Goal: Task Accomplishment & Management: Use online tool/utility

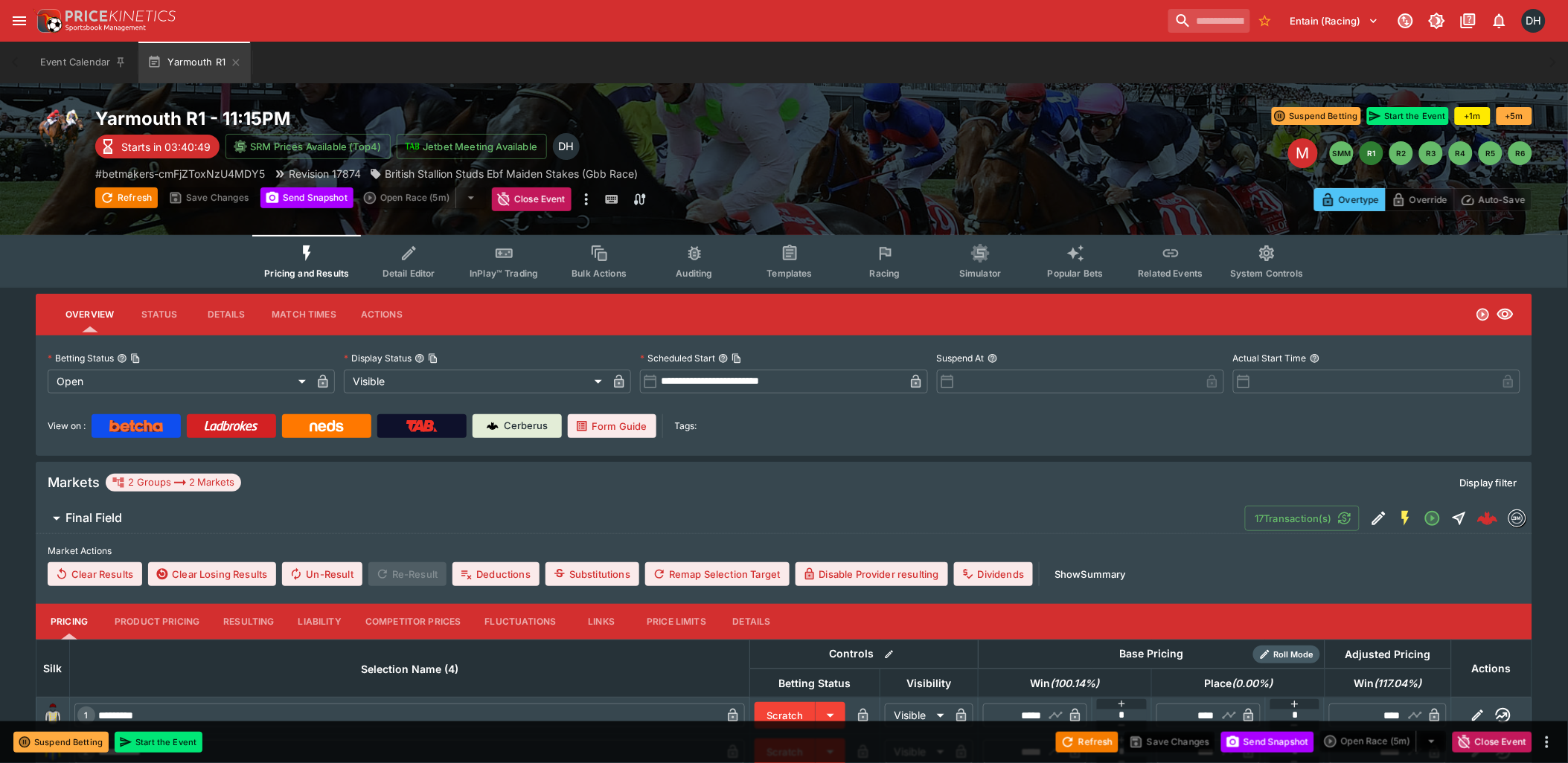
click at [884, 249] on icon "Event type filters" at bounding box center [886, 253] width 9 height 7
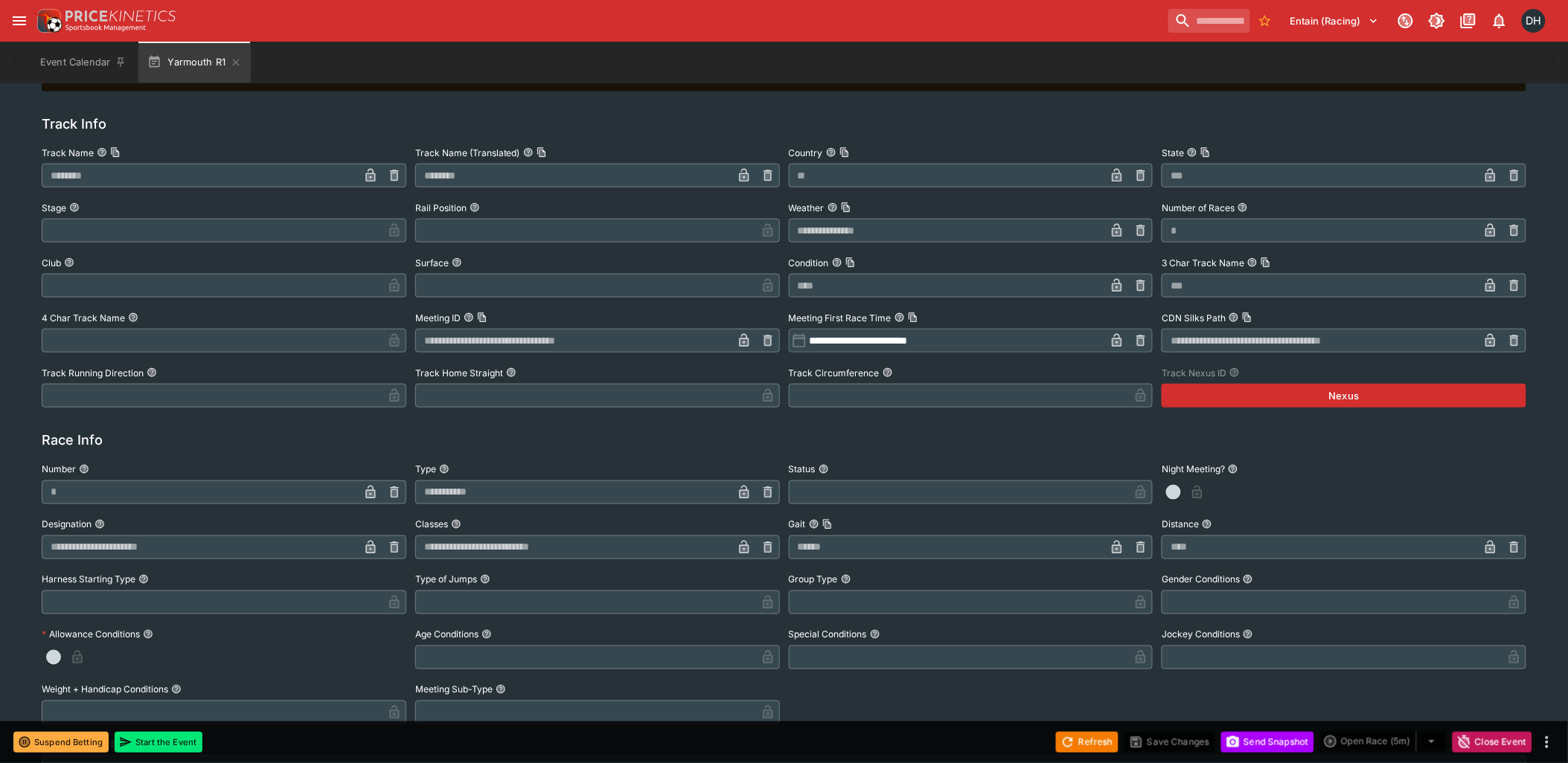
scroll to position [704, 0]
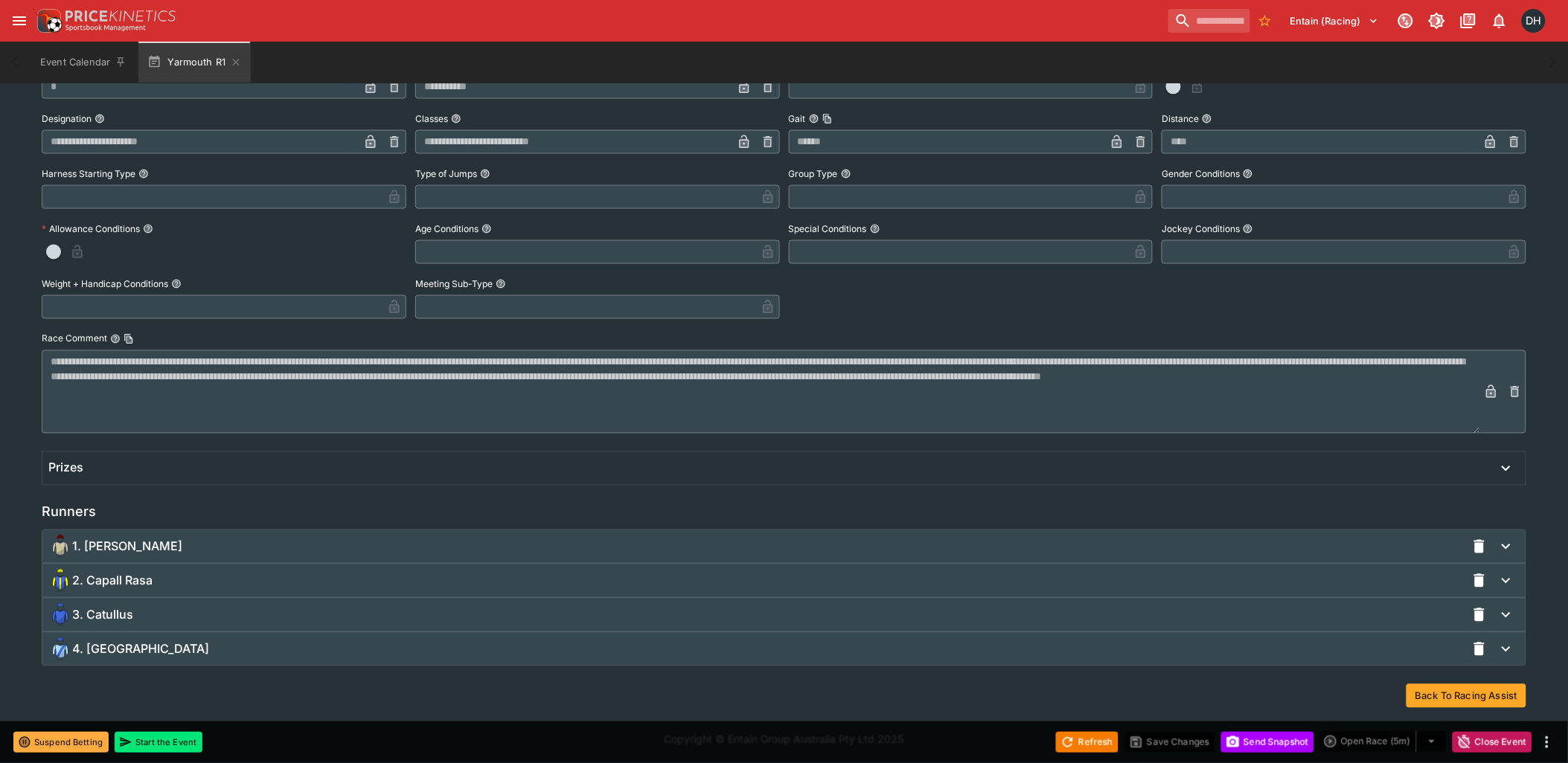
click at [160, 616] on div "3. Catullus" at bounding box center [757, 616] width 1418 height 24
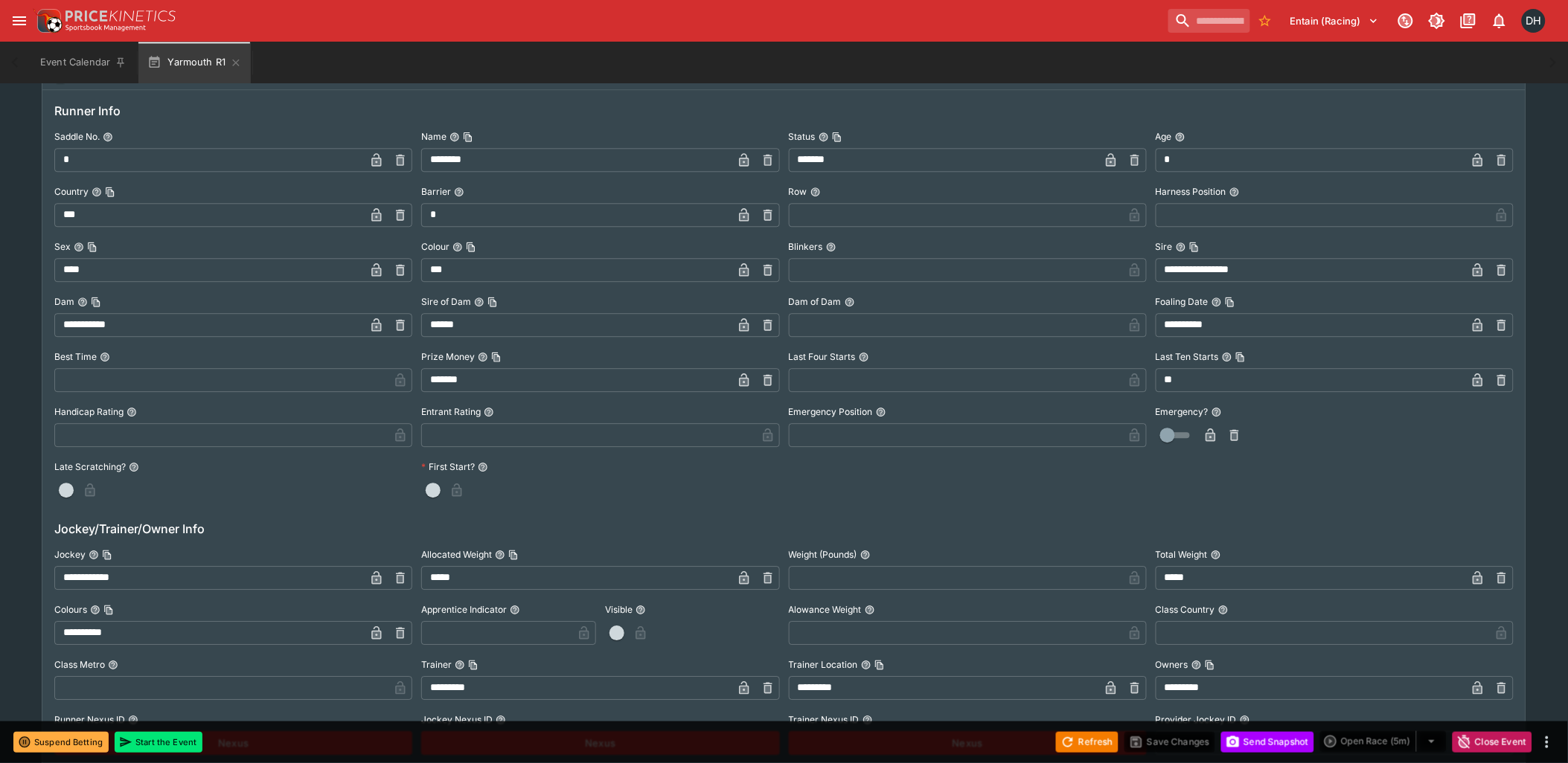
scroll to position [1366, 0]
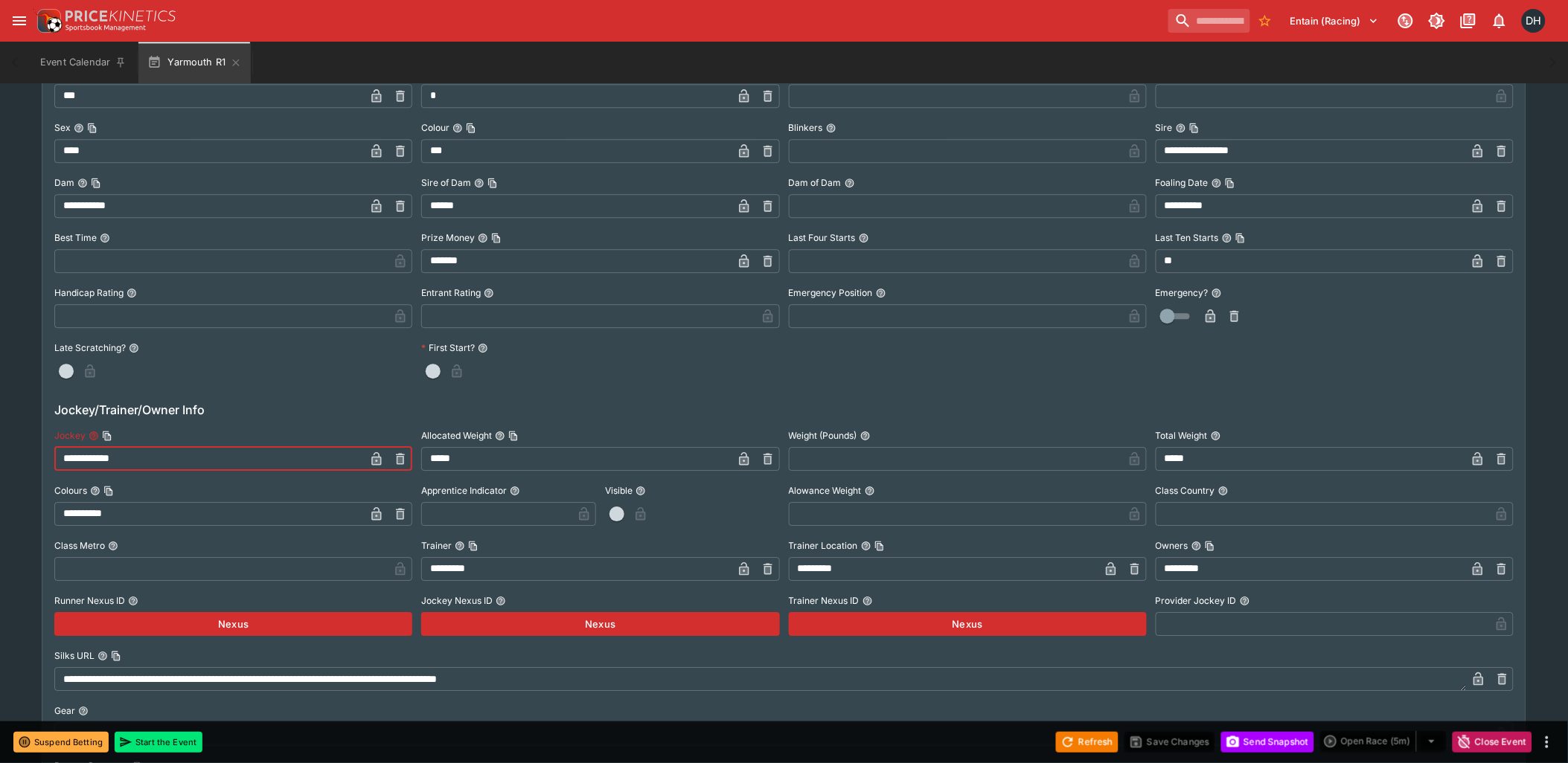
drag, startPoint x: 62, startPoint y: 455, endPoint x: 140, endPoint y: 455, distance: 78.0
click at [140, 455] on input "**********" at bounding box center [210, 460] width 310 height 24
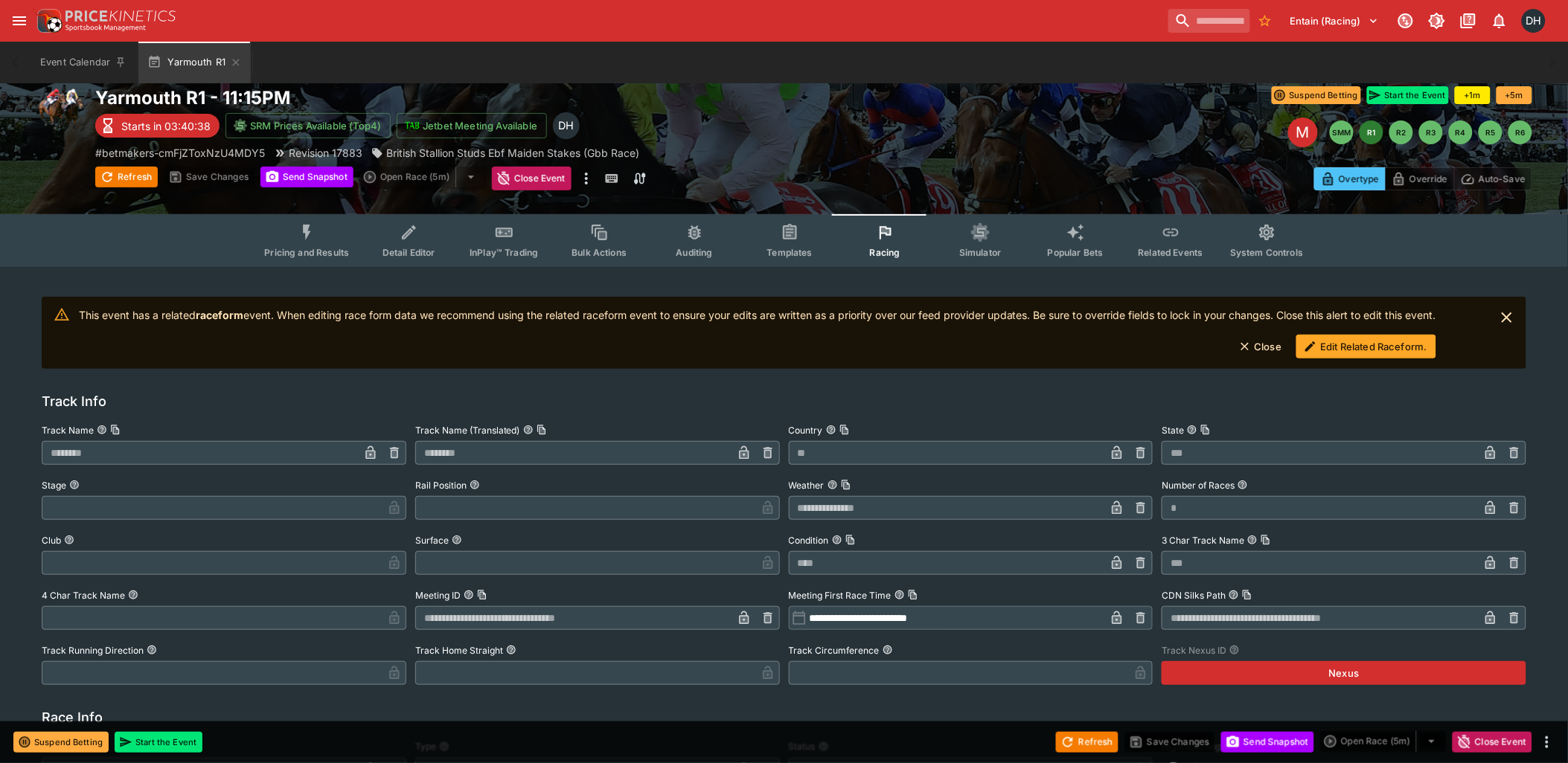
scroll to position [0, 0]
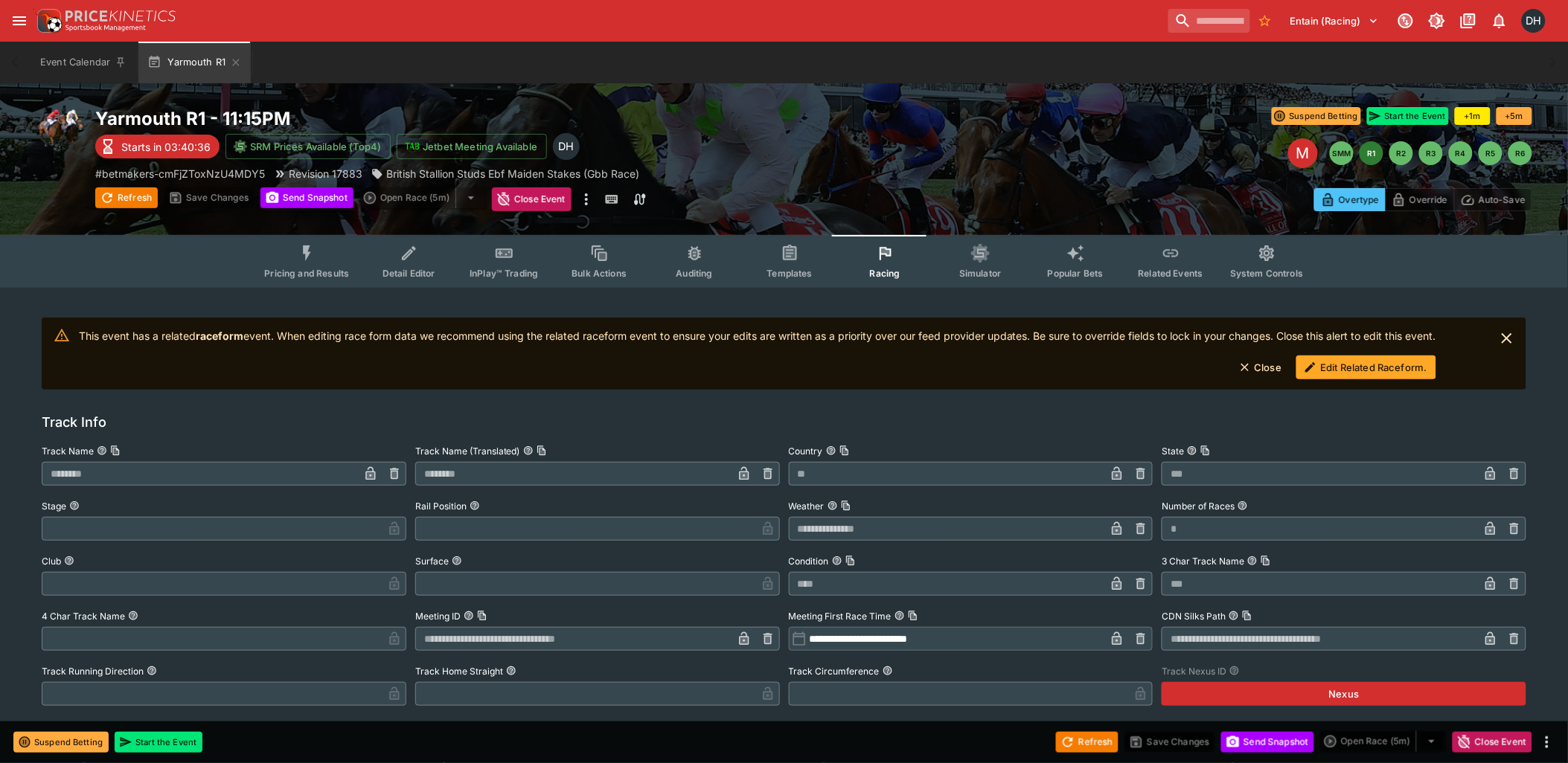
click at [1379, 369] on button "Edit Related Raceform." at bounding box center [1366, 367] width 140 height 24
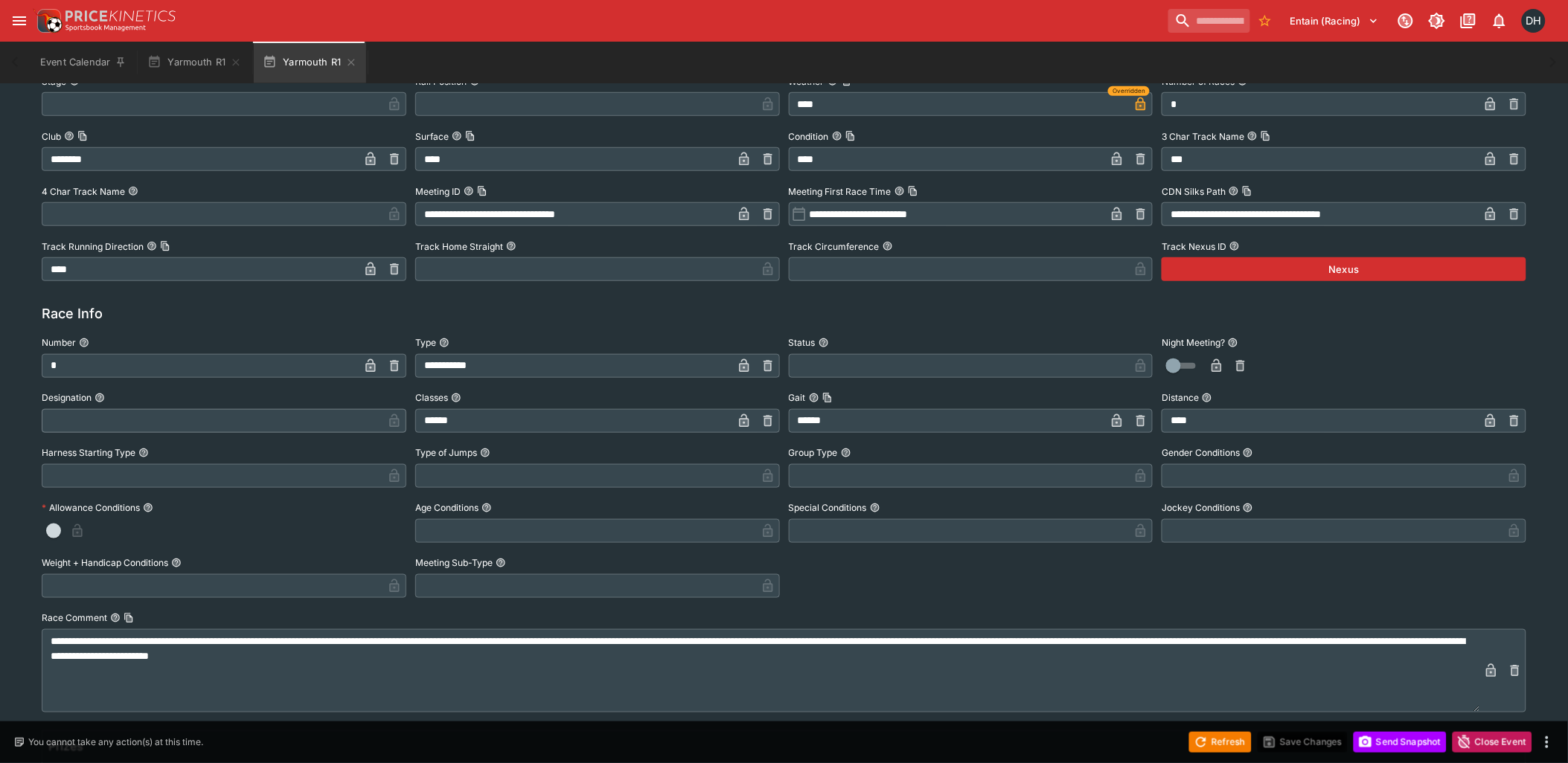
scroll to position [635, 0]
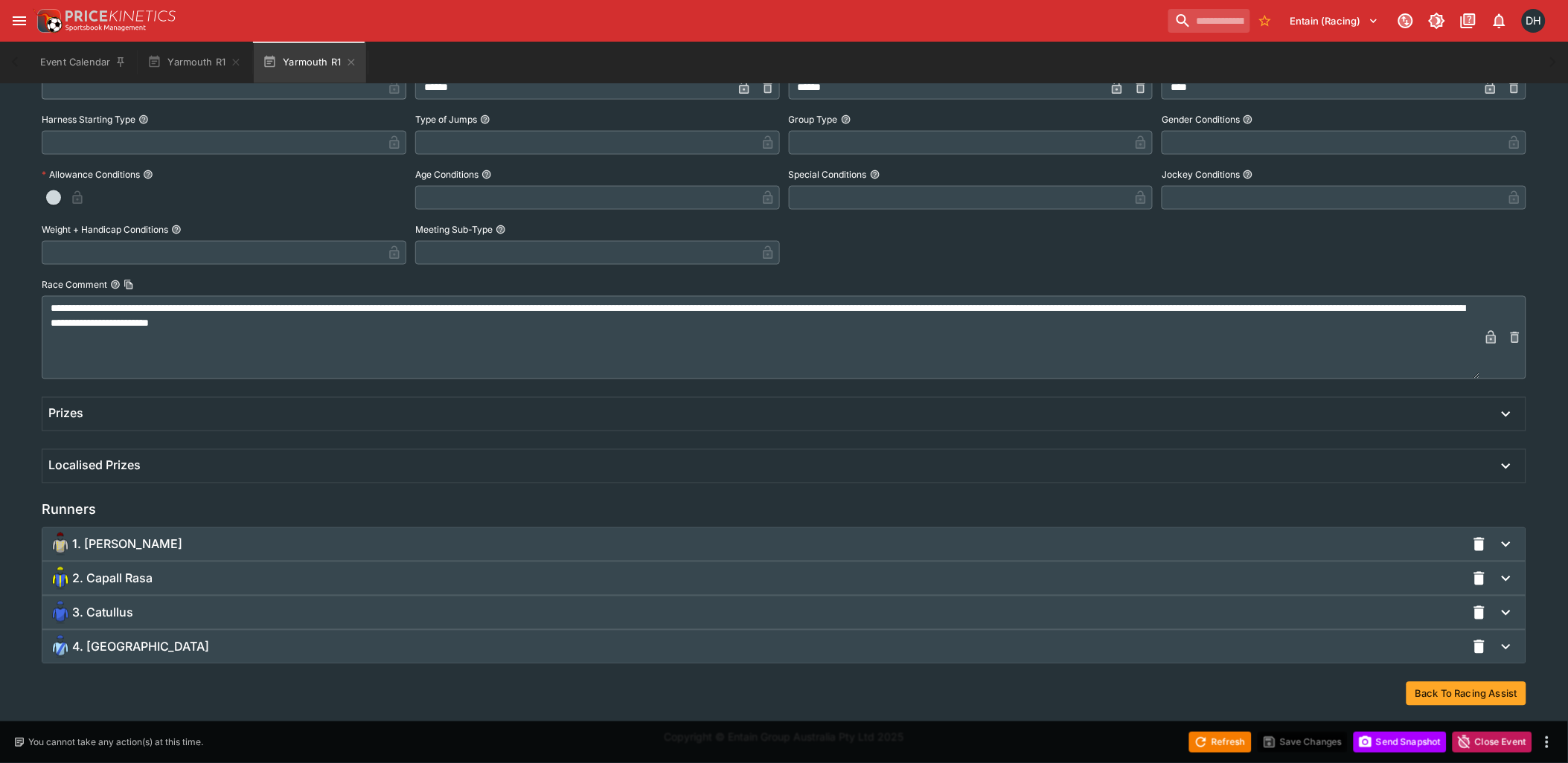
click at [144, 609] on div "3. Catullus" at bounding box center [757, 613] width 1418 height 24
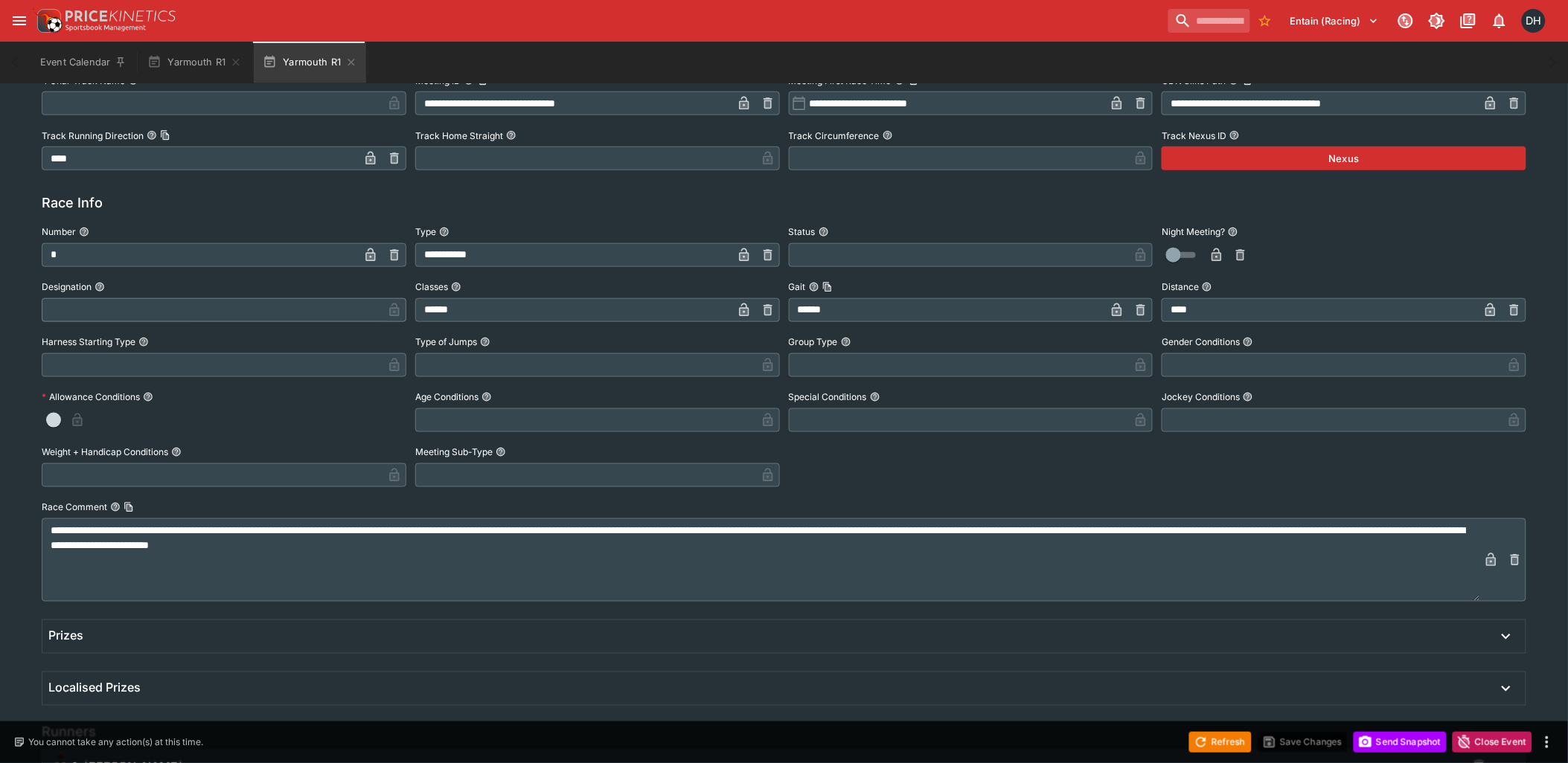
scroll to position [0, 0]
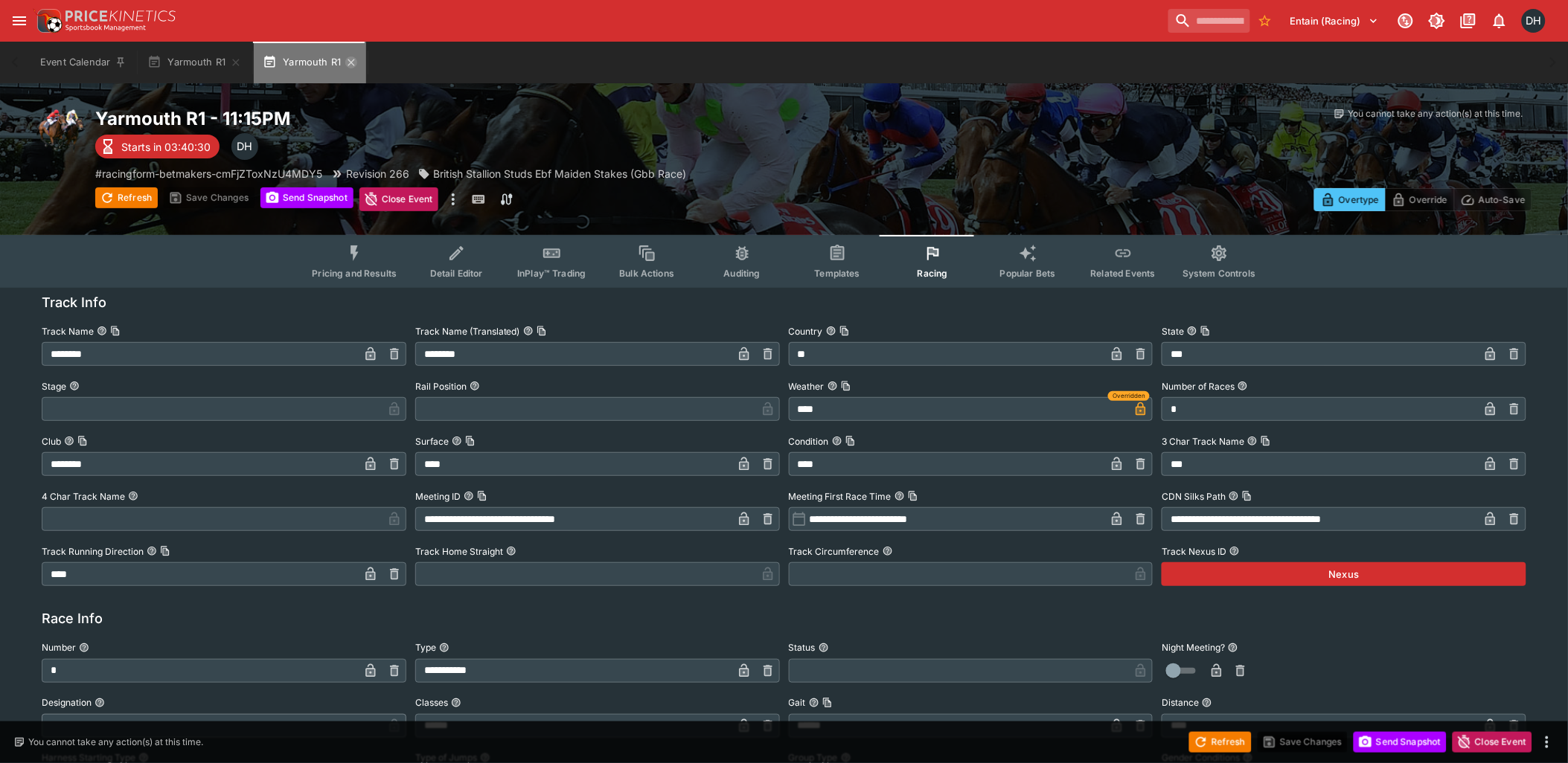
click at [353, 59] on icon "button" at bounding box center [351, 62] width 7 height 7
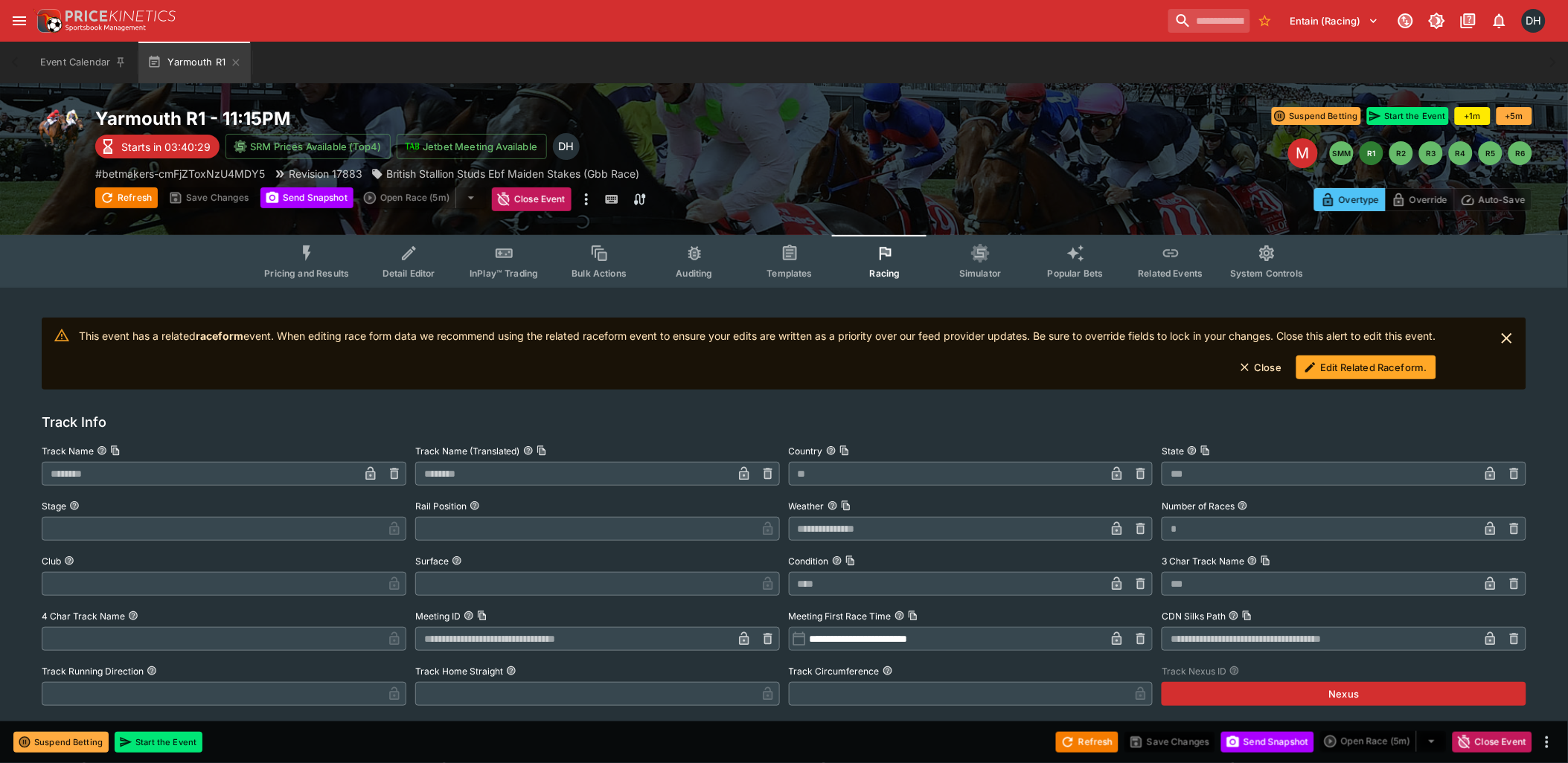
click at [1169, 265] on button "Related Events" at bounding box center [1170, 261] width 95 height 53
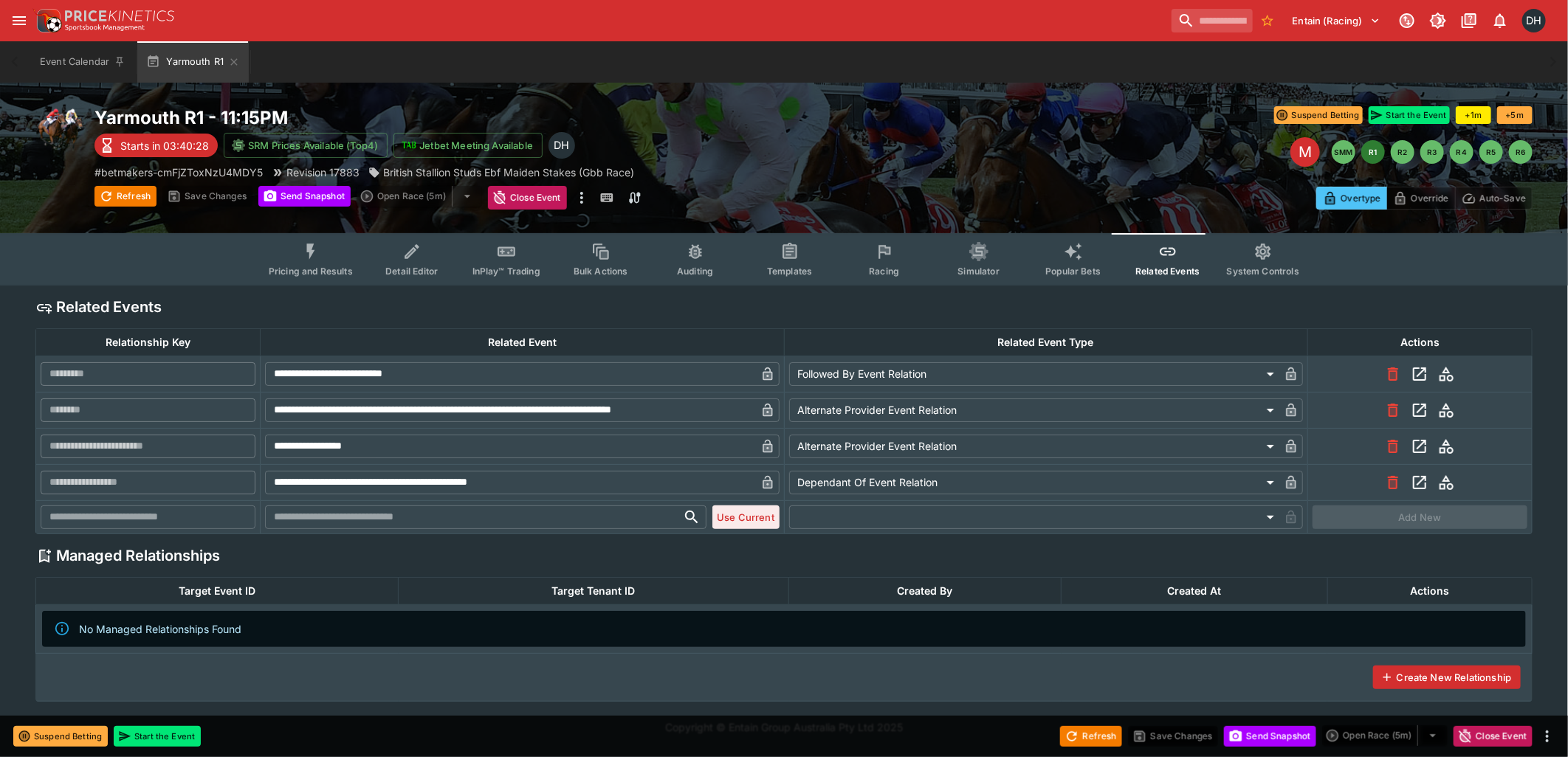
type input "**********"
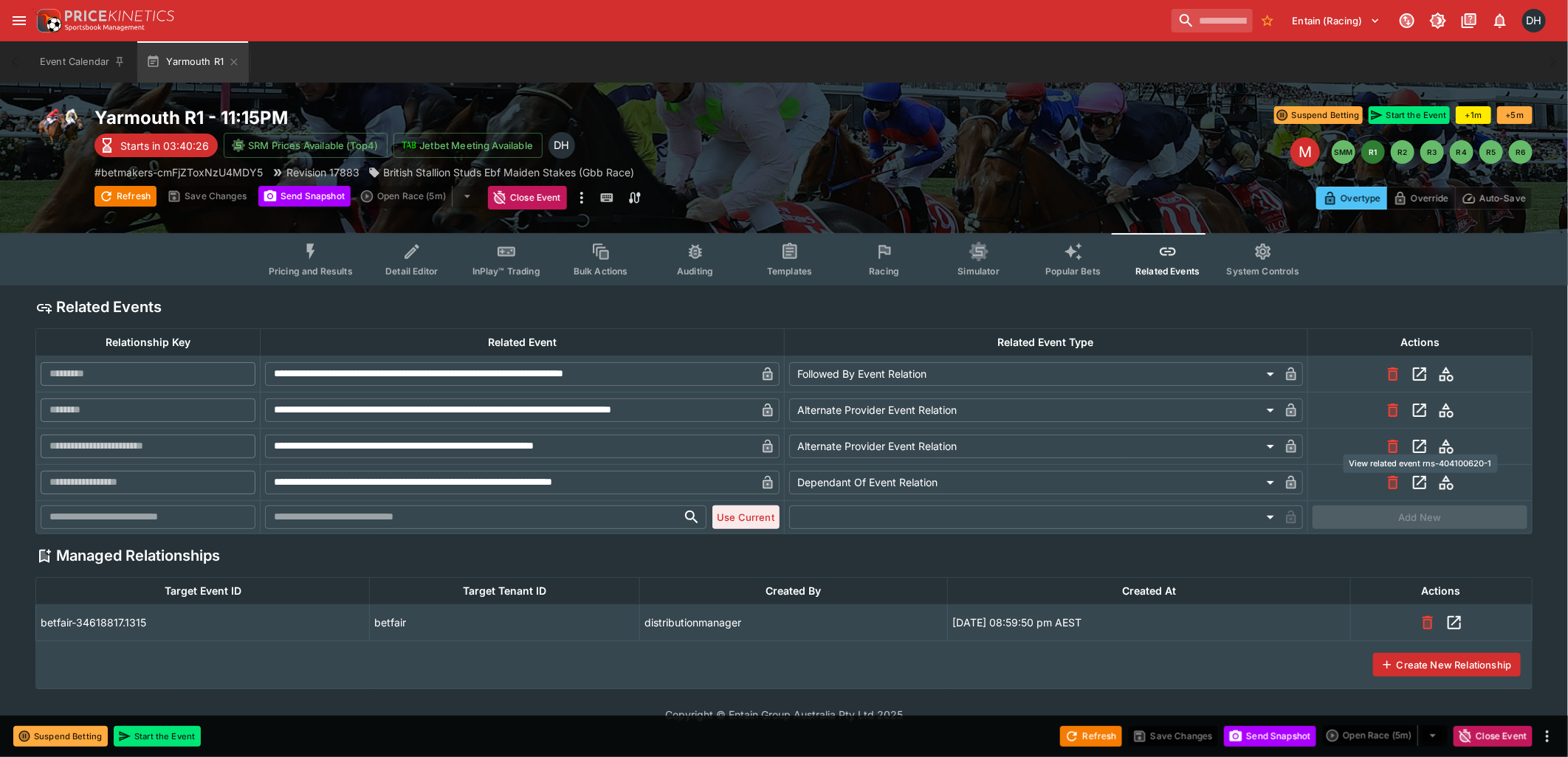
click at [1417, 445] on icon "View related event rns-404100620-1" at bounding box center [1419, 447] width 18 height 18
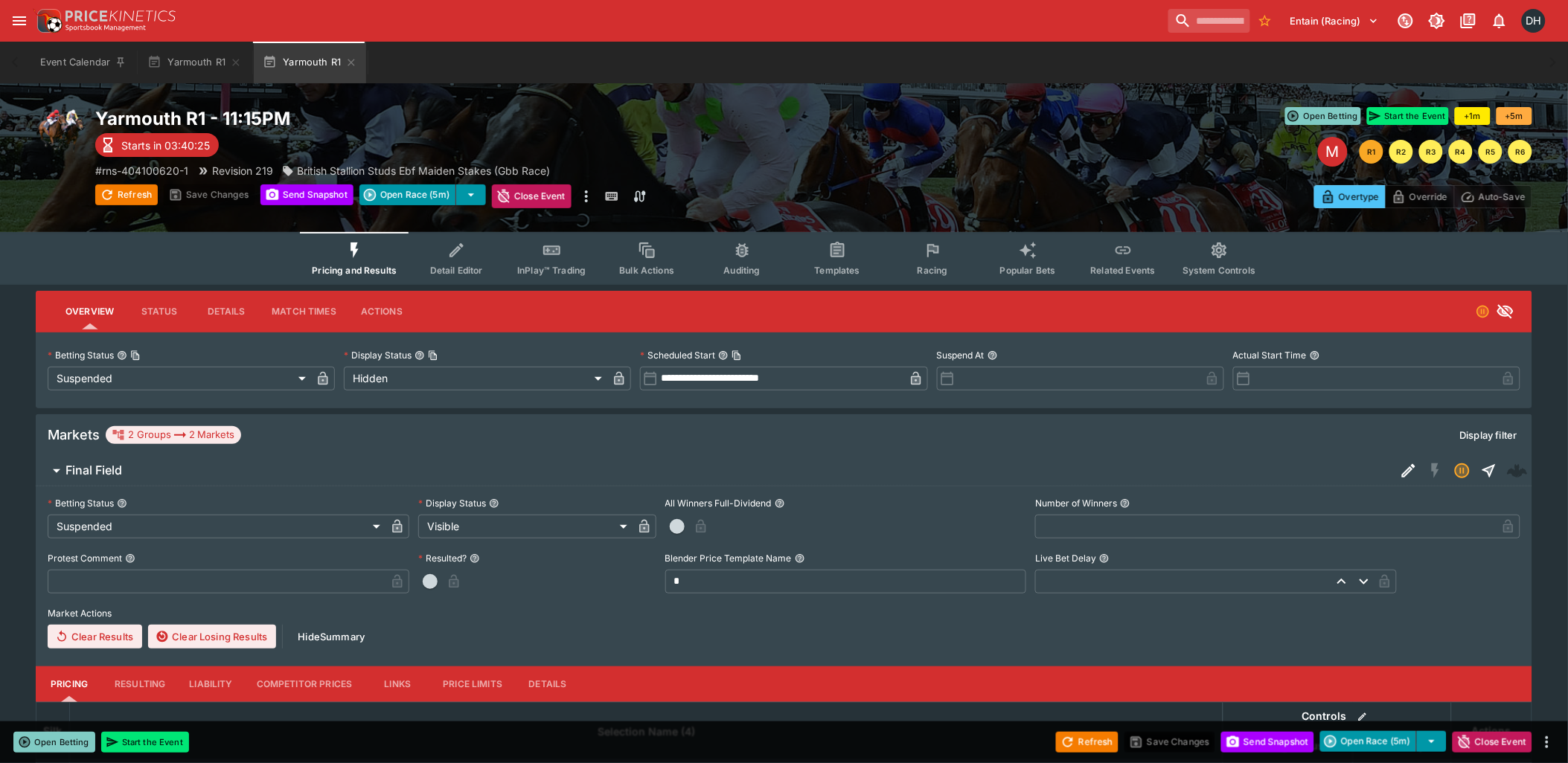
click at [938, 257] on icon "Event type filters" at bounding box center [933, 251] width 19 height 19
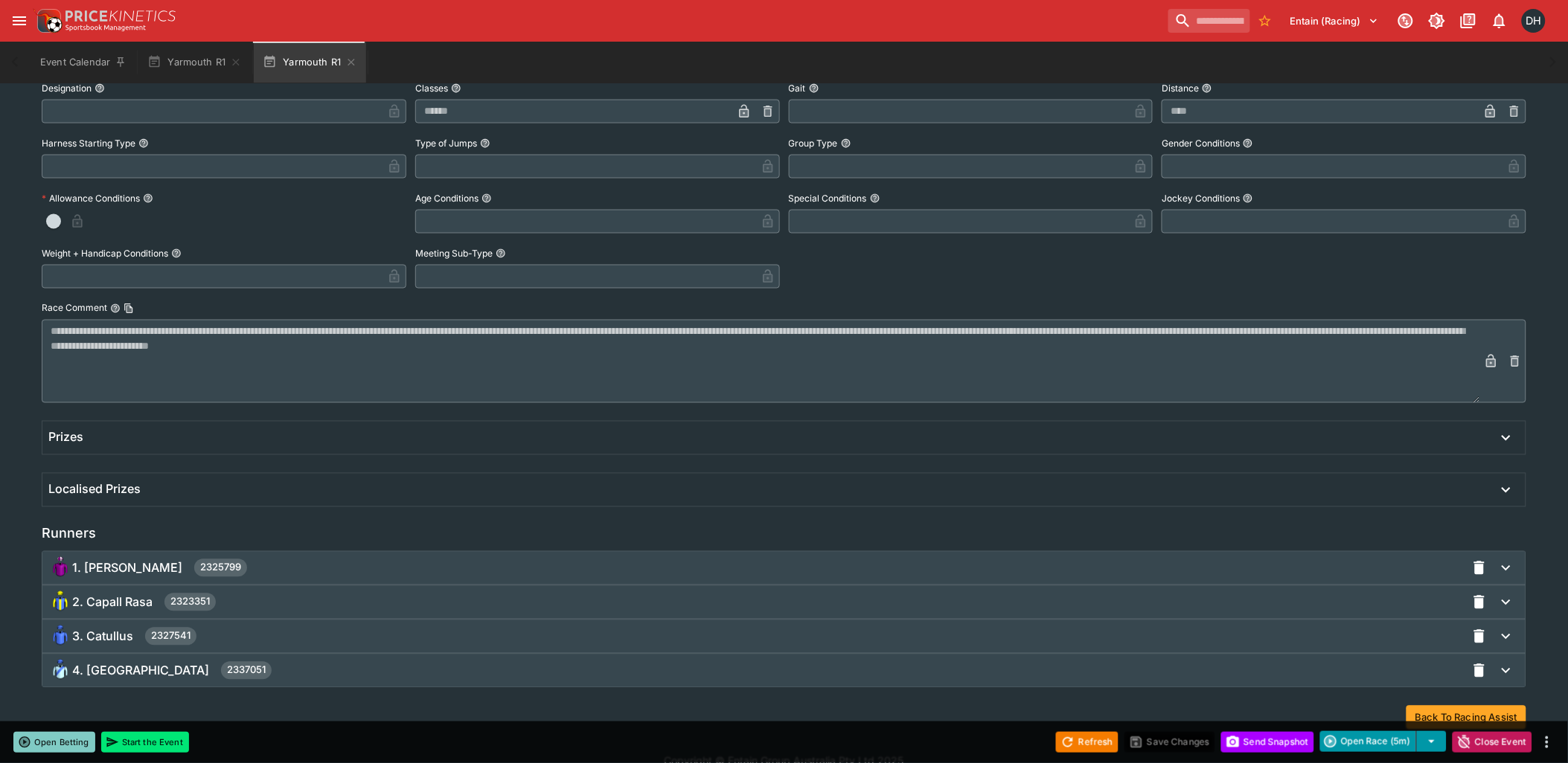
scroll to position [756, 0]
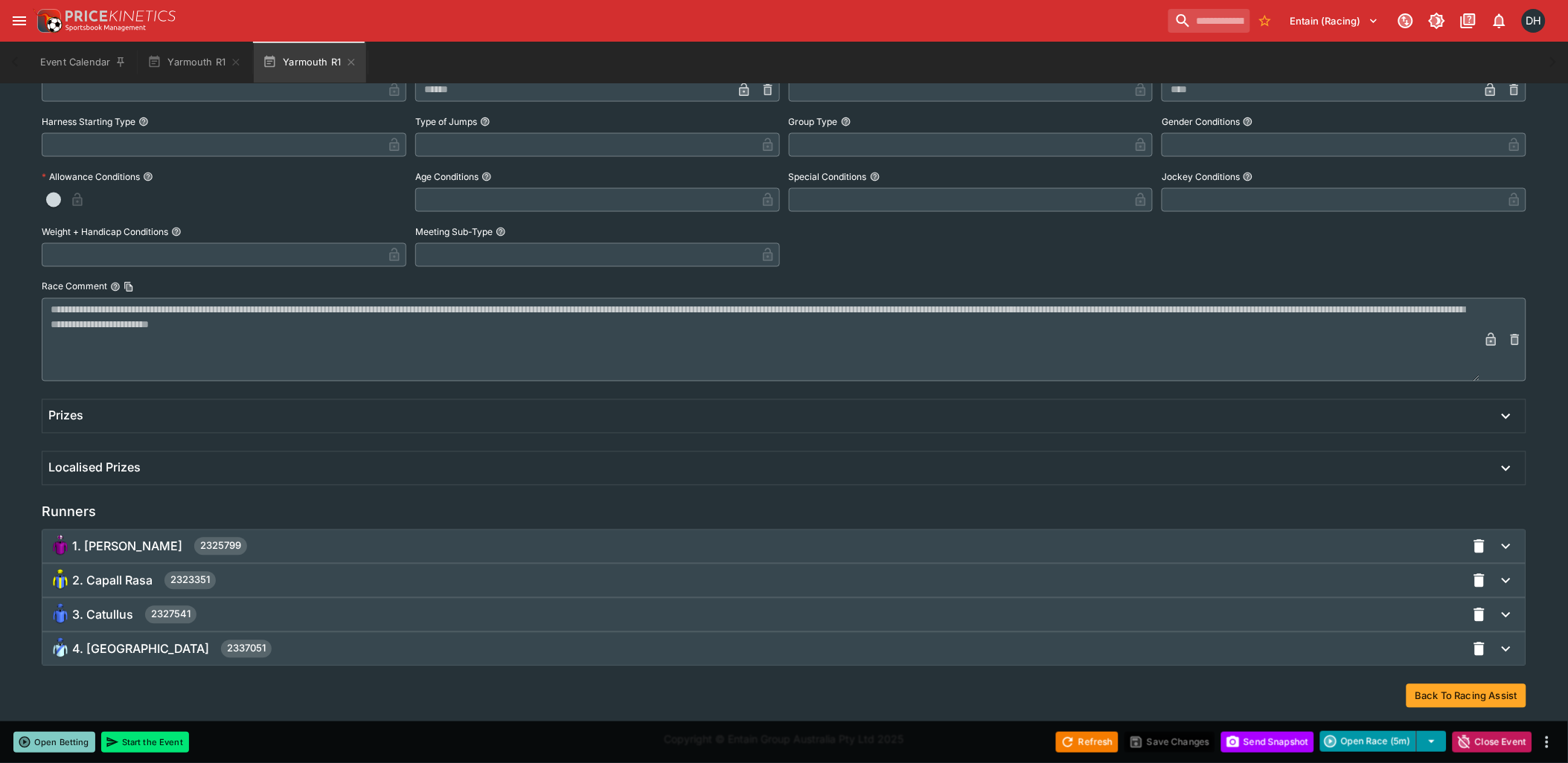
click at [281, 620] on div "3. Catullus 2327541" at bounding box center [757, 616] width 1418 height 24
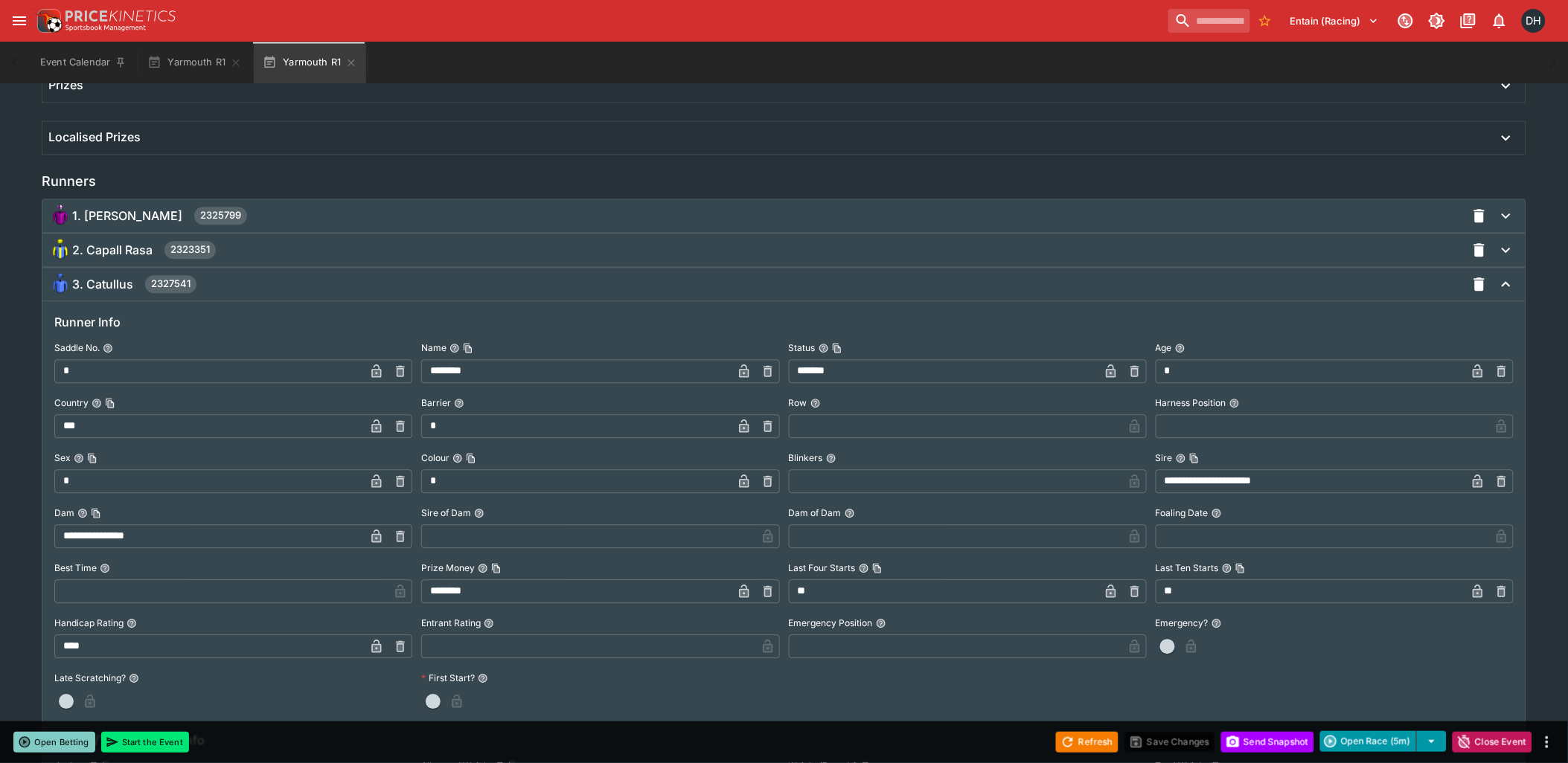
scroll to position [1417, 0]
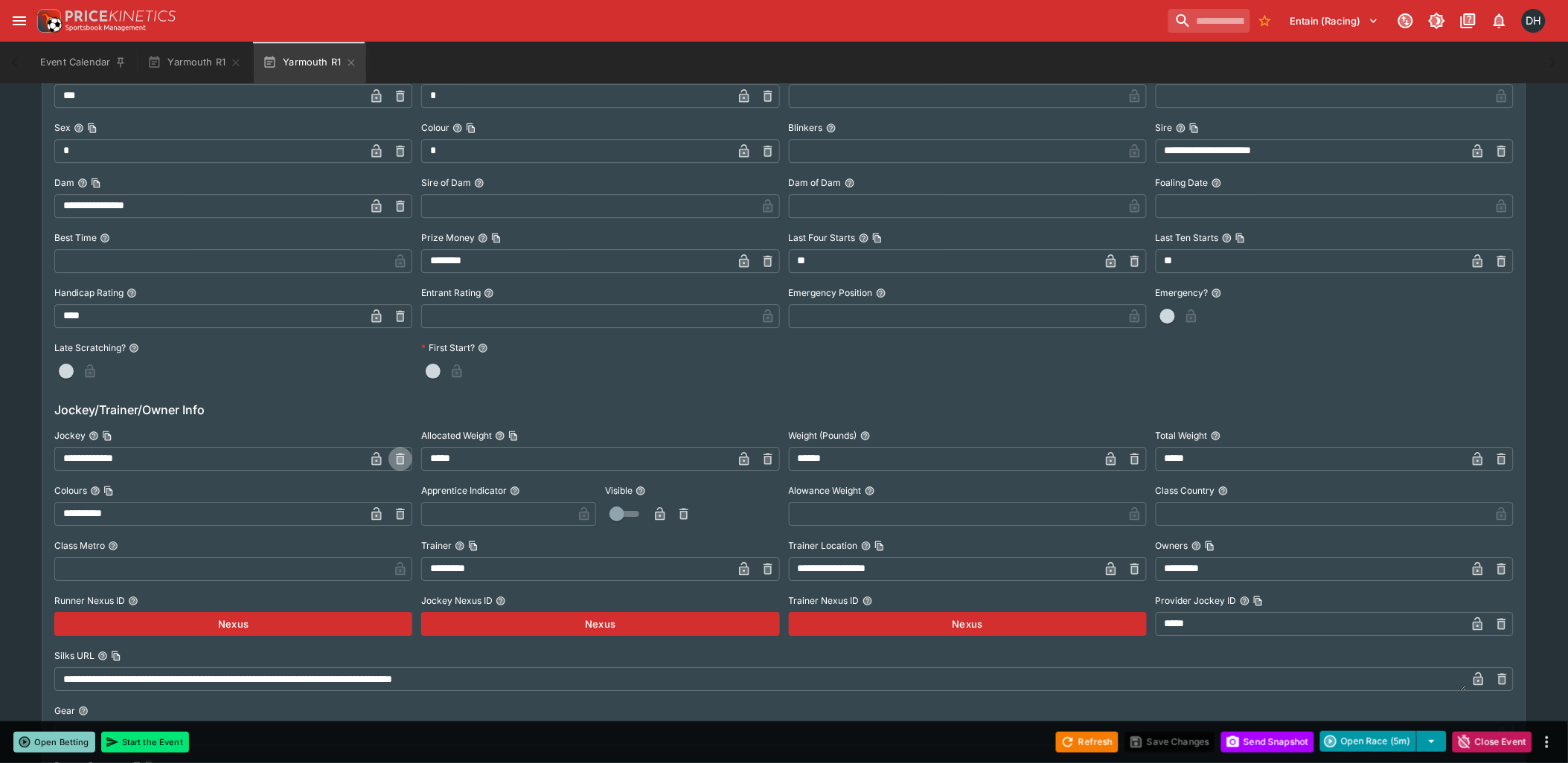
click at [399, 457] on icon "button" at bounding box center [401, 460] width 5 height 6
click at [228, 459] on input "text" at bounding box center [221, 460] width 334 height 24
paste input "**********"
type input "**********"
click at [378, 458] on icon "button" at bounding box center [376, 460] width 8 height 6
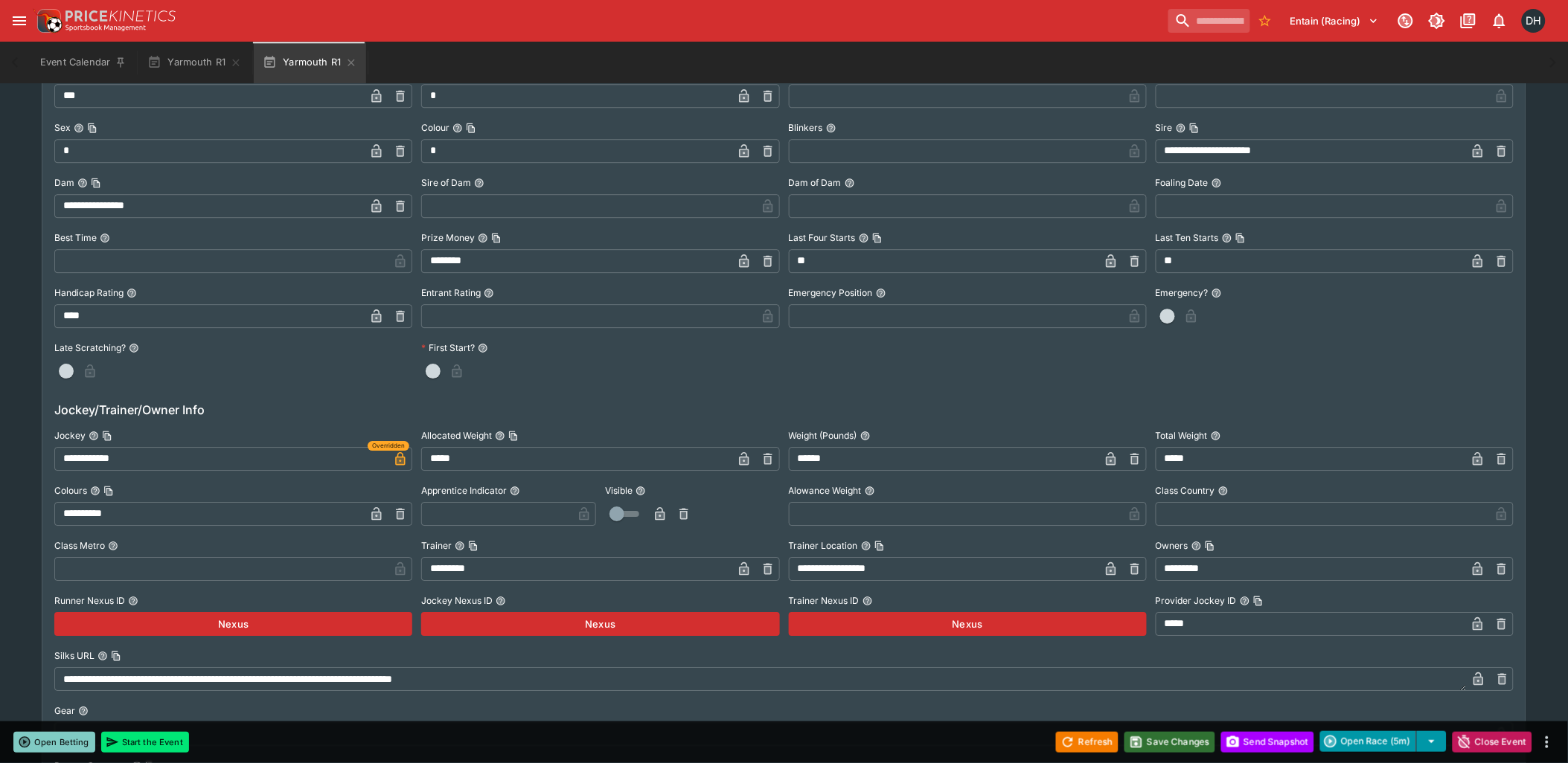
click at [1165, 741] on button "Save Changes" at bounding box center [1170, 742] width 91 height 21
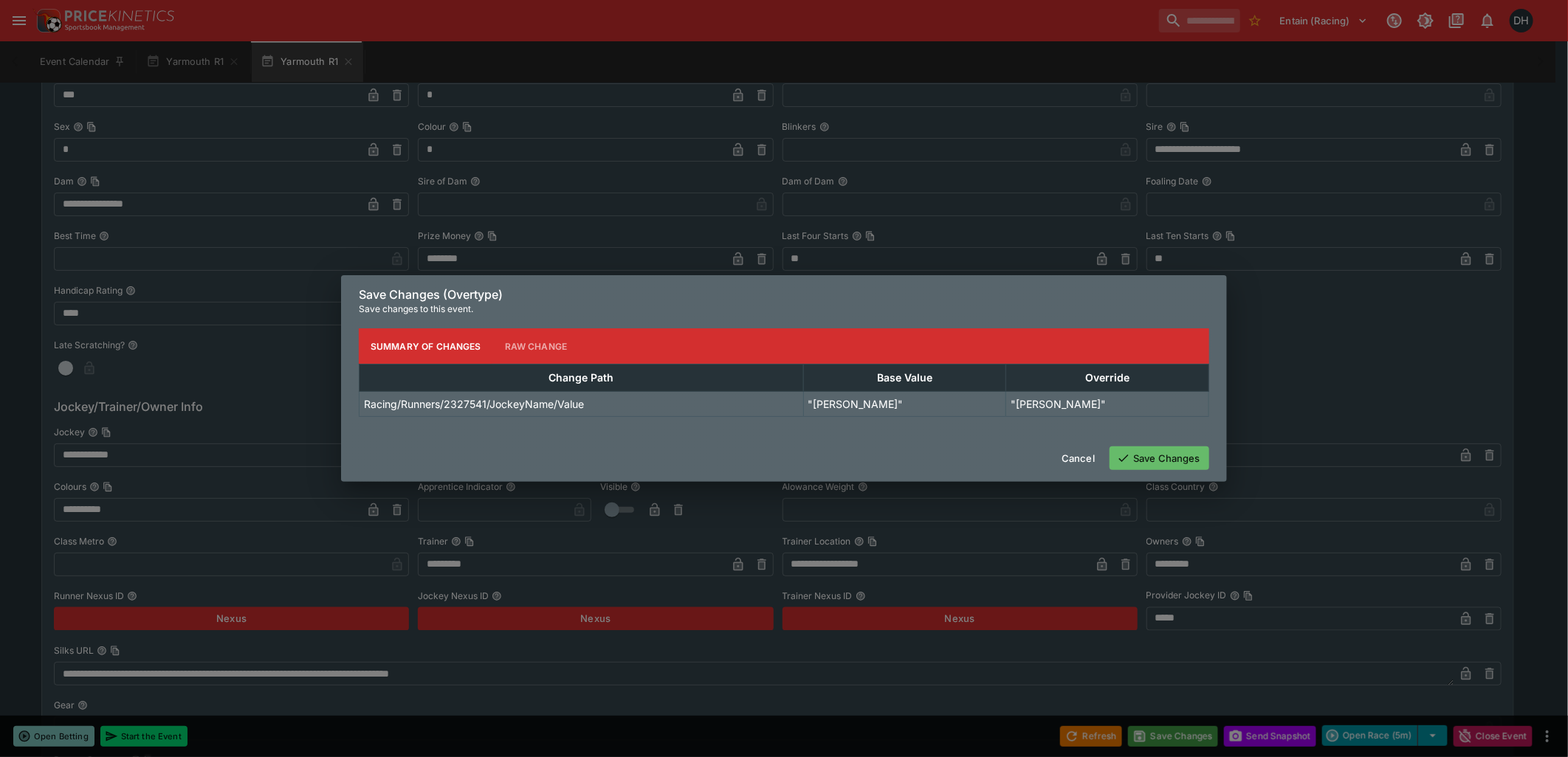
click at [1169, 463] on button "Save Changes" at bounding box center [1159, 458] width 99 height 24
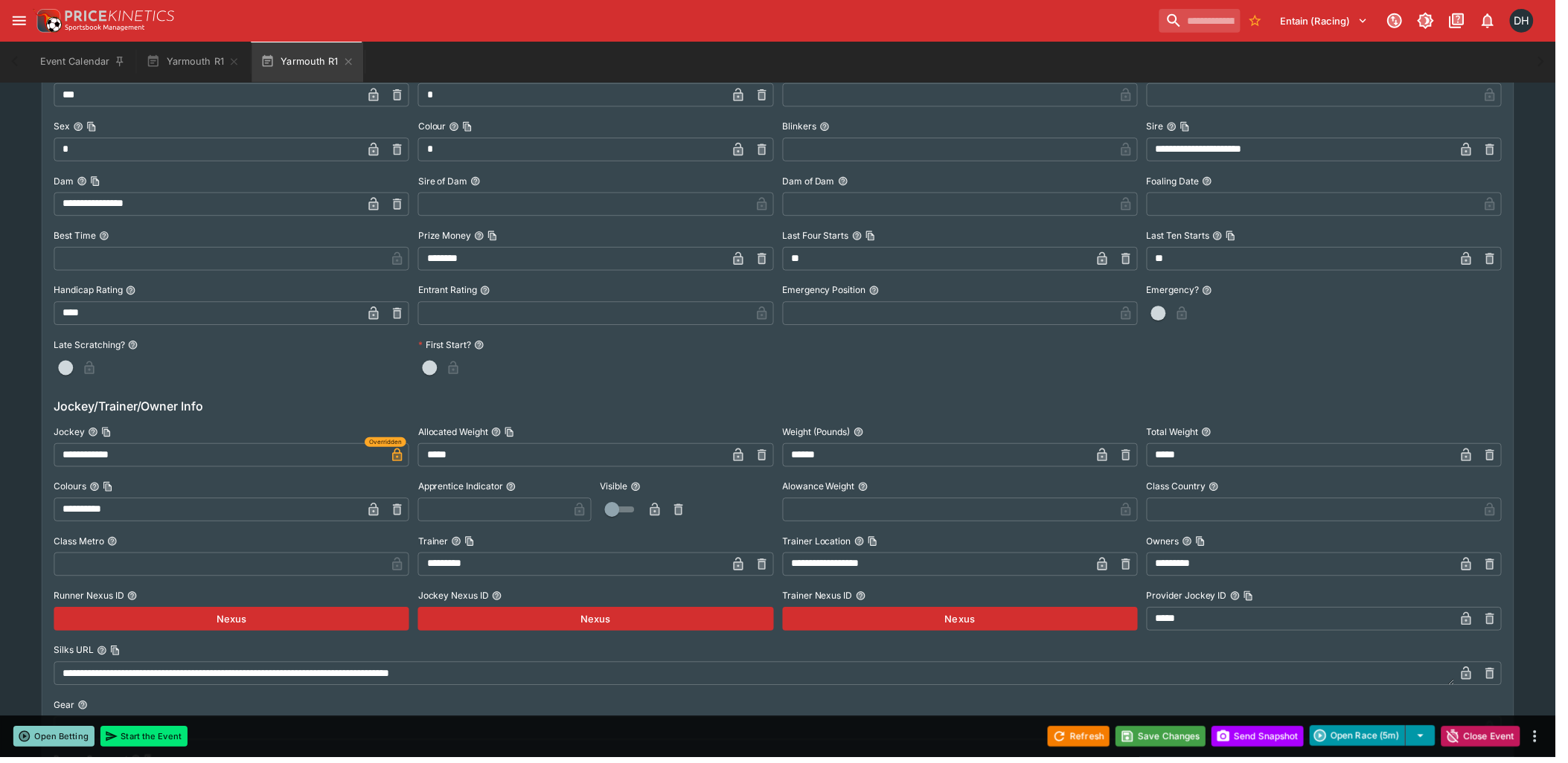
scroll to position [0, 0]
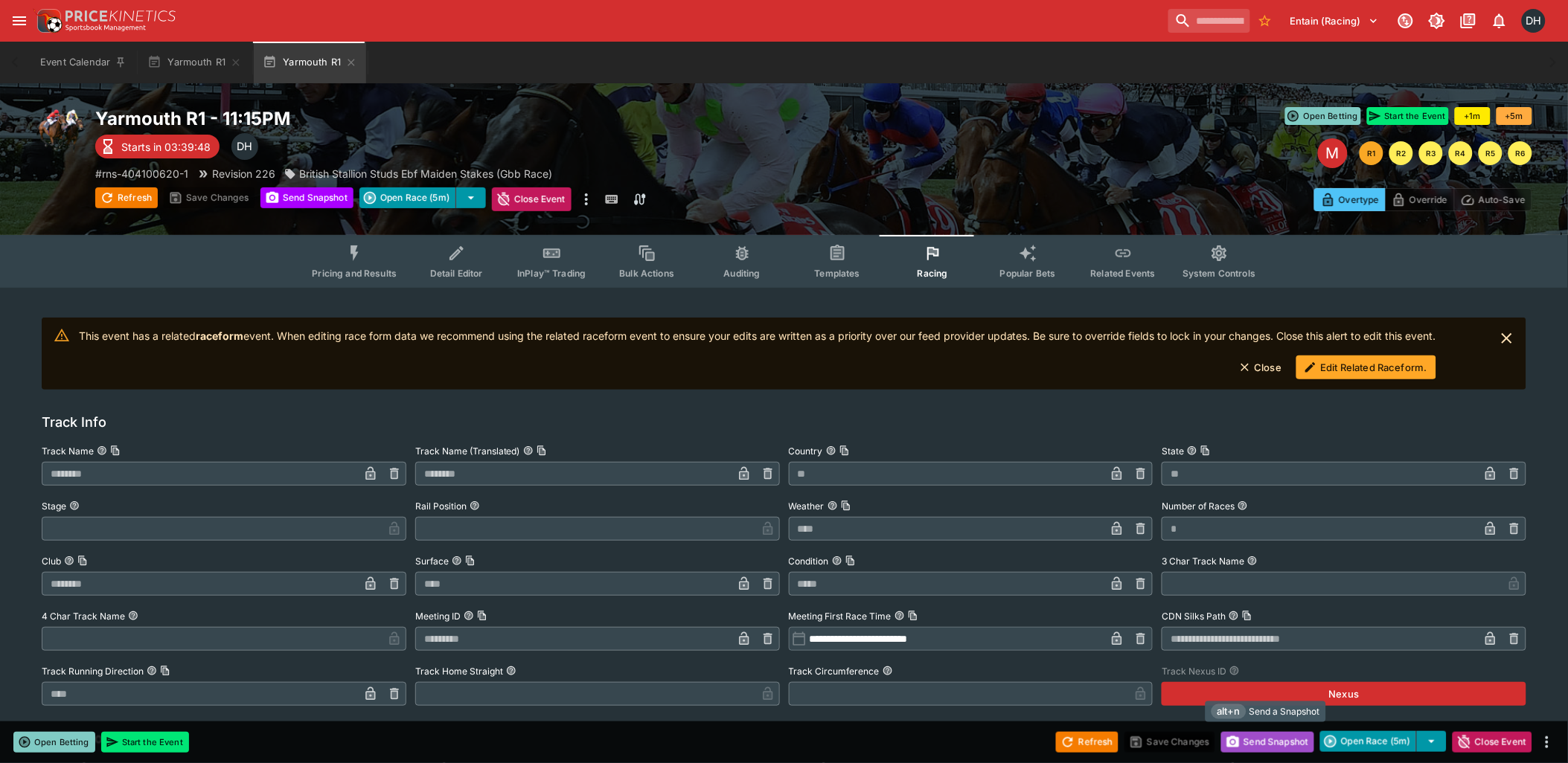
click at [1271, 740] on button "Send Snapshot" at bounding box center [1268, 742] width 93 height 21
